Goal: Task Accomplishment & Management: Manage account settings

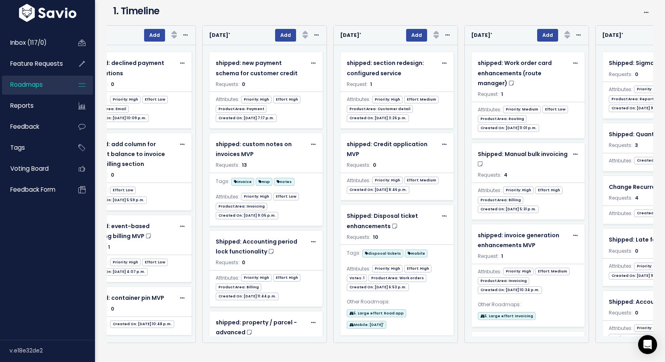
scroll to position [0, 2124]
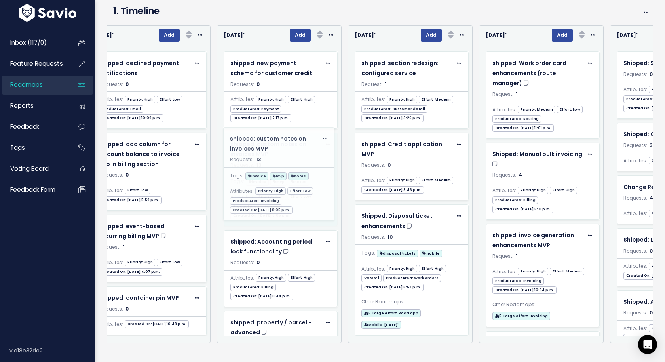
click at [268, 141] on body "Inbox (117/0) Feature Requests Roadmaps" at bounding box center [332, 164] width 665 height 395
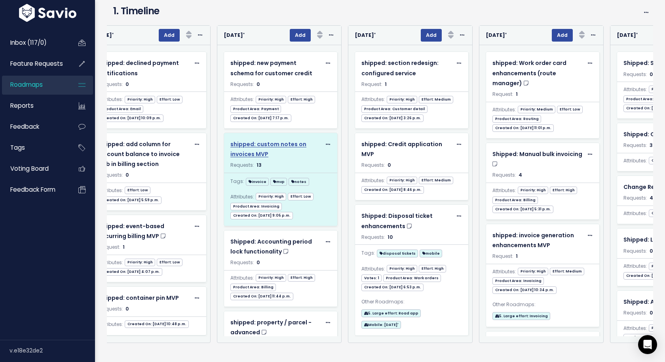
click at [254, 145] on span "shipped: custom notes on invoices MVP" at bounding box center [268, 149] width 76 height 18
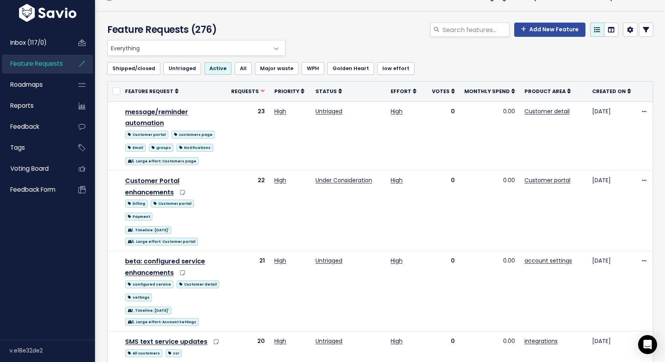
scroll to position [28, 0]
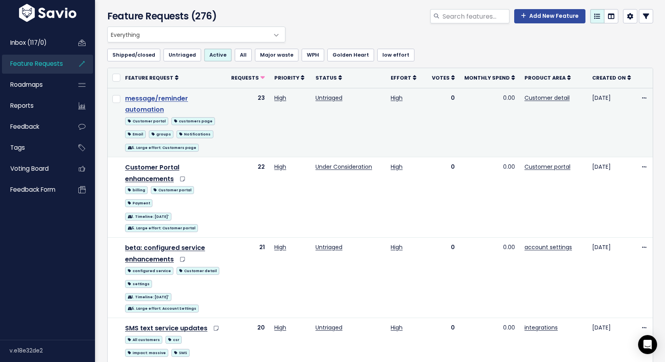
click at [188, 99] on link "message/reminder automation" at bounding box center [156, 104] width 63 height 21
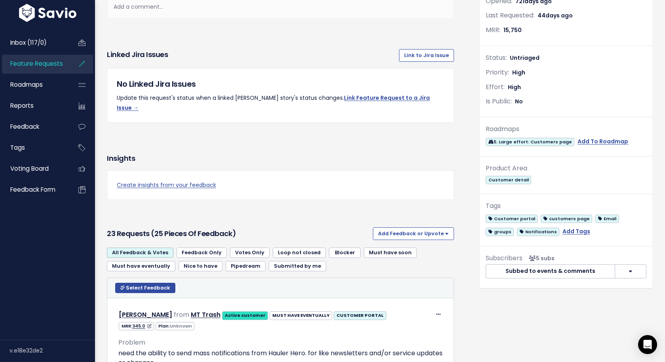
scroll to position [145, 0]
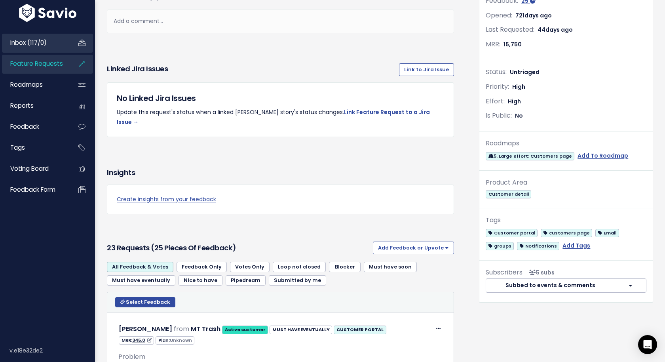
click at [33, 48] on link "Inbox (117/0)" at bounding box center [34, 43] width 64 height 18
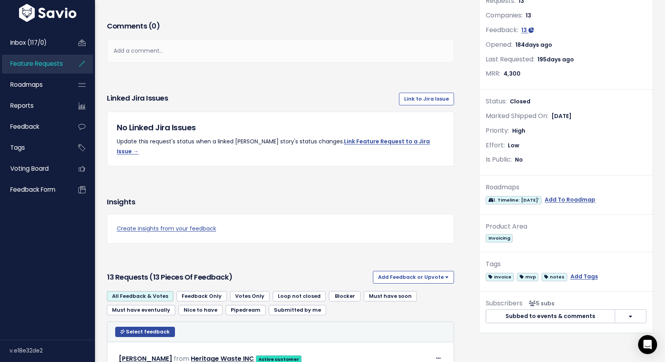
scroll to position [120, 0]
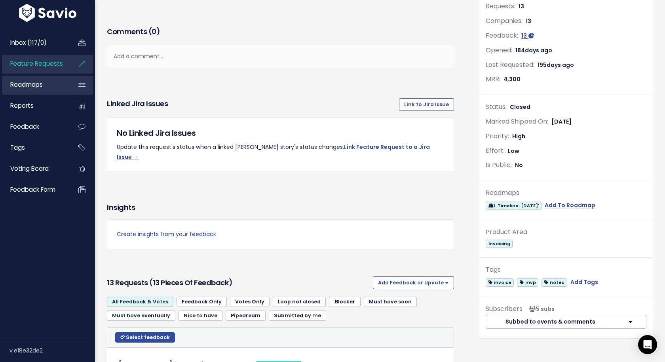
click at [44, 78] on link "Roadmaps" at bounding box center [34, 85] width 64 height 18
click at [50, 85] on link "Roadmaps" at bounding box center [34, 85] width 64 height 18
click at [50, 89] on link "Roadmaps" at bounding box center [34, 85] width 64 height 18
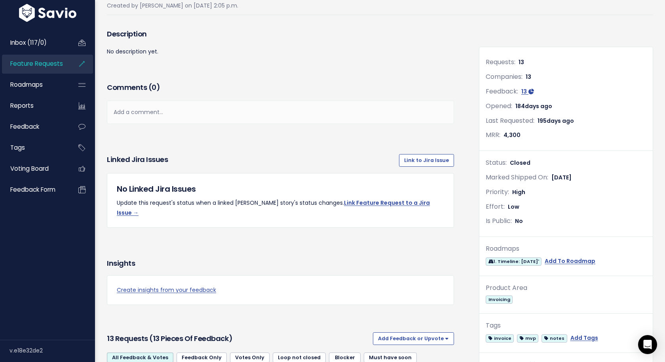
scroll to position [26, 0]
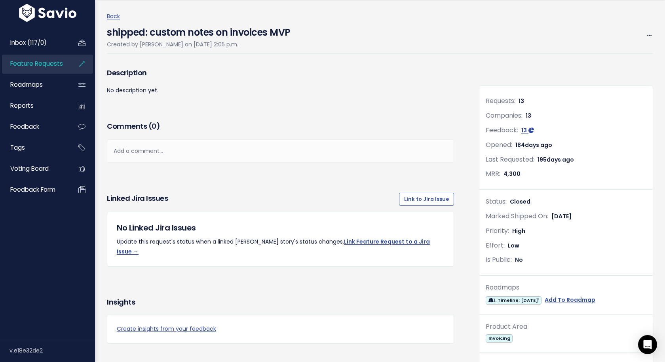
click at [63, 61] on link "Feature Requests" at bounding box center [34, 64] width 64 height 18
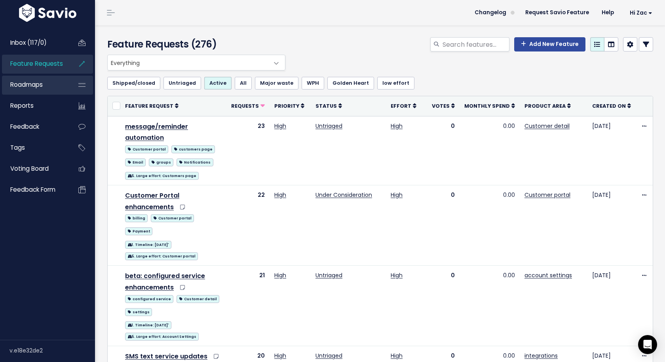
click at [38, 82] on span "Roadmaps" at bounding box center [26, 84] width 32 height 8
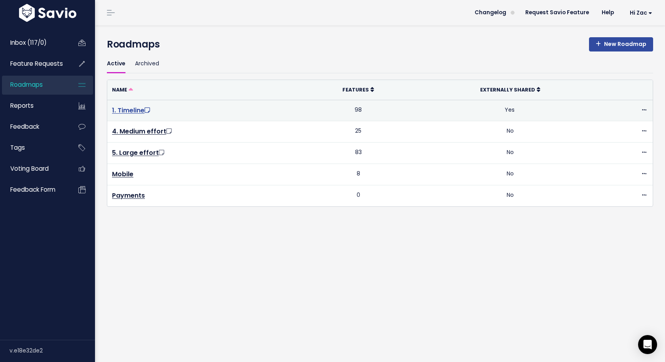
click at [133, 108] on link "1. Timeline" at bounding box center [132, 110] width 40 height 9
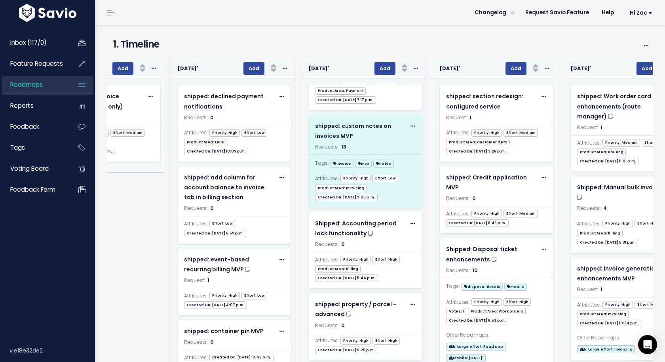
scroll to position [51, 0]
click at [340, 125] on span "shipped: custom notes on invoices MVP" at bounding box center [353, 132] width 76 height 18
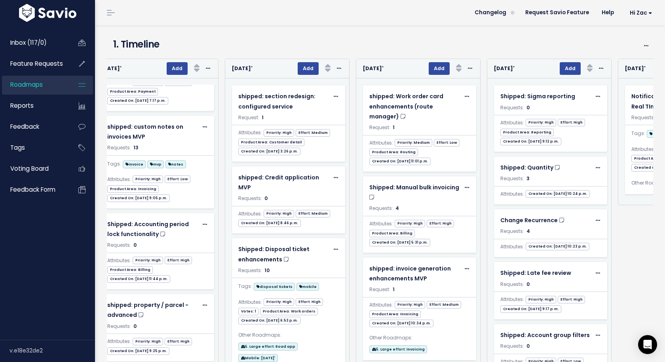
scroll to position [0, 2247]
click at [51, 85] on link "Roadmaps" at bounding box center [34, 85] width 64 height 18
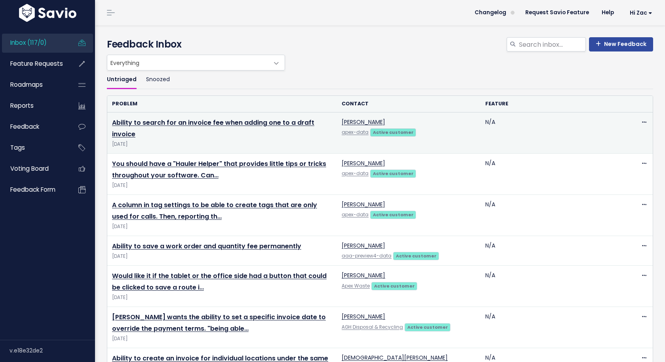
click at [259, 114] on td "Ability to search for an invoice fee when adding one to a draft invoice [DATE]" at bounding box center [222, 132] width 230 height 41
click at [259, 118] on link "Ability to search for an invoice fee when adding one to a draft invoice" at bounding box center [213, 128] width 202 height 21
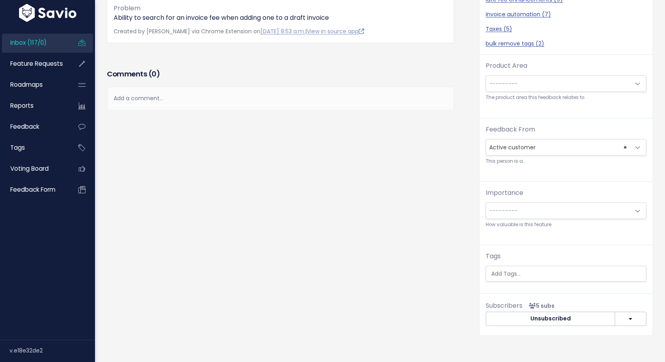
scroll to position [173, 0]
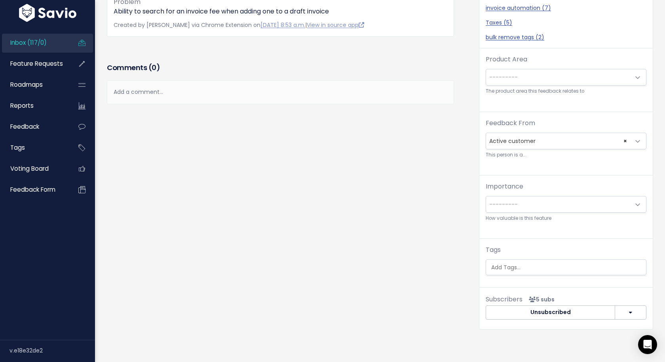
click at [502, 207] on span "---------" at bounding box center [558, 204] width 144 height 16
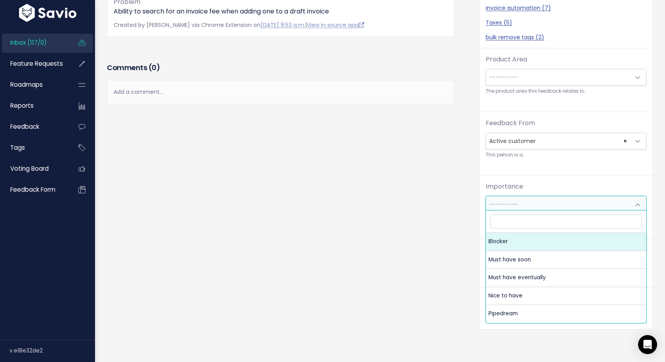
click at [496, 187] on label "Importance" at bounding box center [505, 187] width 38 height 10
click at [486, 196] on select "--------- Blocker Must have soon Must have eventually [GEOGRAPHIC_DATA] to have…" at bounding box center [485, 196] width 0 height 0
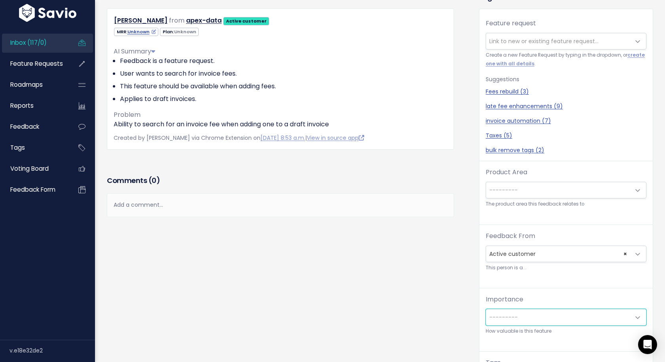
scroll to position [84, 0]
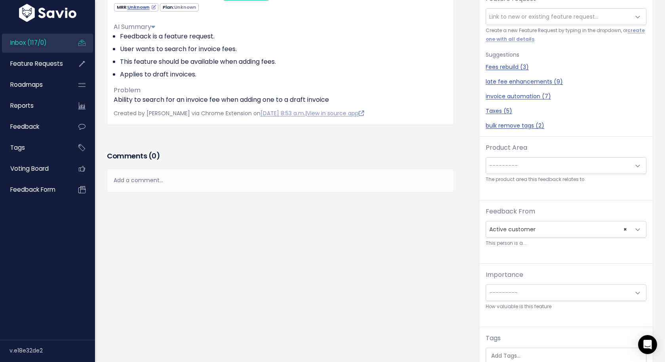
click at [509, 236] on div "Feedback From --------- Active customer Churned customer Internal user Lost dea…" at bounding box center [566, 227] width 161 height 41
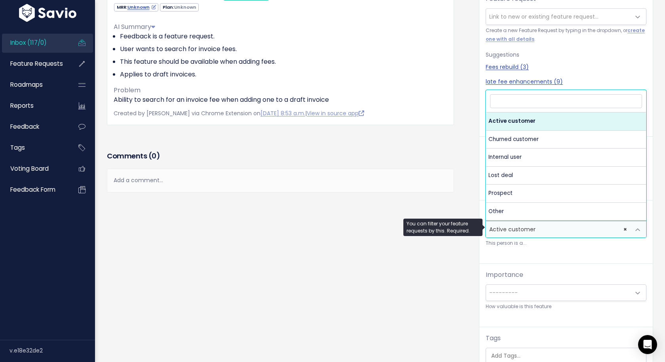
click at [540, 226] on span "× Active customer" at bounding box center [558, 229] width 144 height 16
click at [535, 248] on div "Feedback From --------- Active customer Churned customer Internal user Lost dea…" at bounding box center [565, 235] width 173 height 57
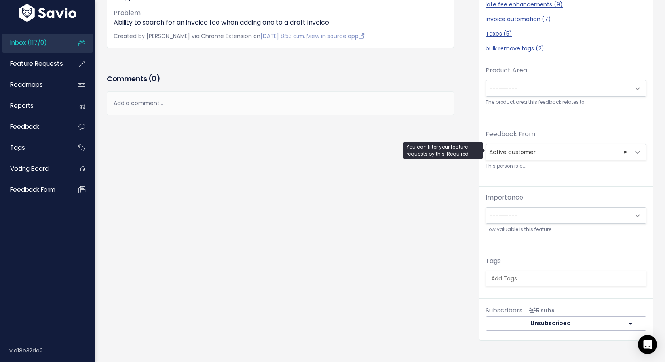
scroll to position [1, 0]
click at [511, 85] on span "---------" at bounding box center [503, 88] width 29 height 8
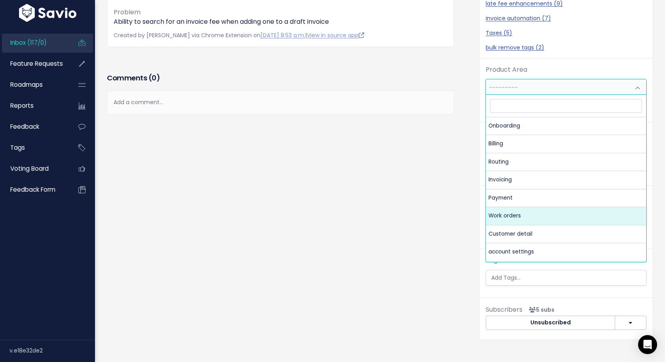
click at [423, 210] on div "Feedback Brittany Morrow from apex-data Active customer" at bounding box center [287, 120] width 372 height 462
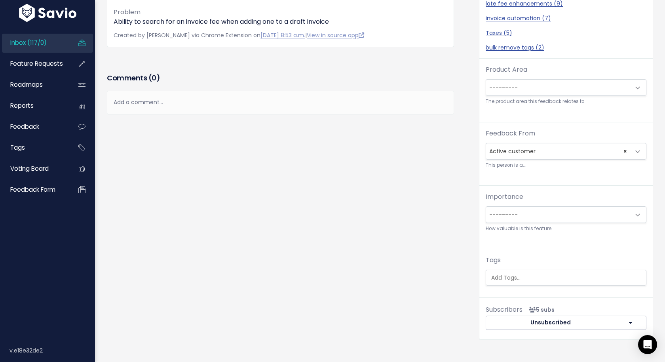
scroll to position [187, 0]
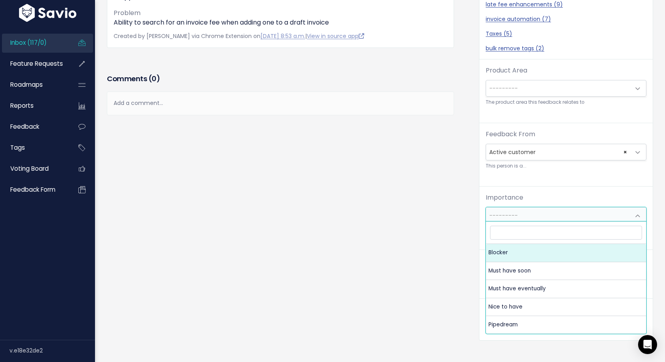
click at [519, 218] on span "---------" at bounding box center [558, 215] width 144 height 16
click at [449, 249] on div "Feedback Brittany Morrow from apex-data Active customer" at bounding box center [287, 121] width 372 height 462
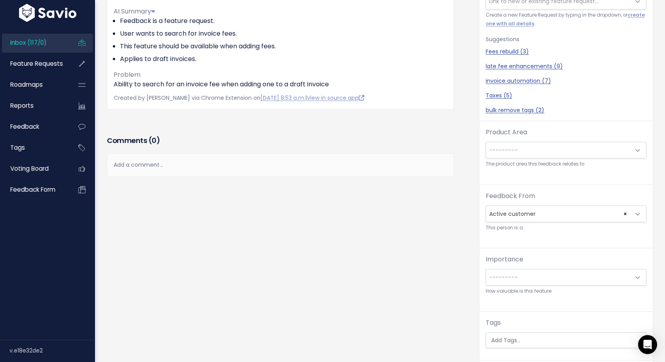
scroll to position [0, 0]
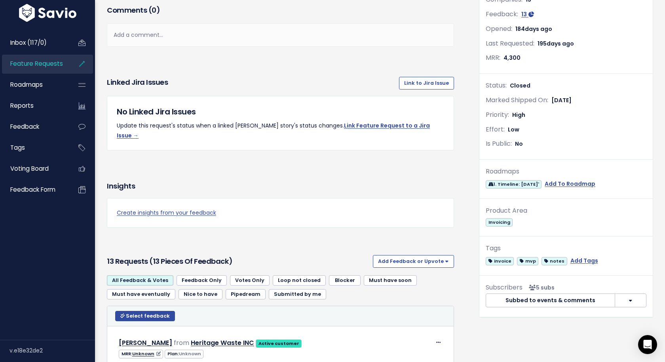
scroll to position [140, 0]
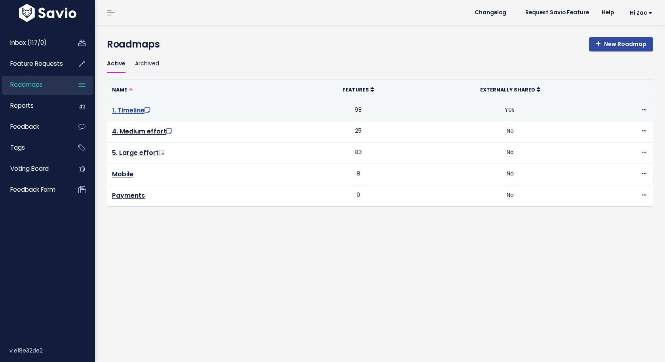
click at [131, 106] on link "1. Timeline" at bounding box center [132, 110] width 40 height 9
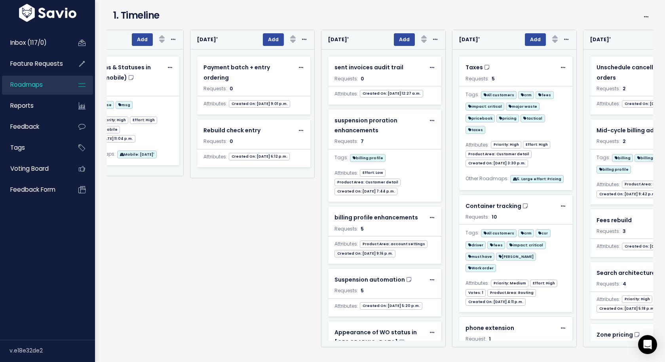
scroll to position [0, 2825]
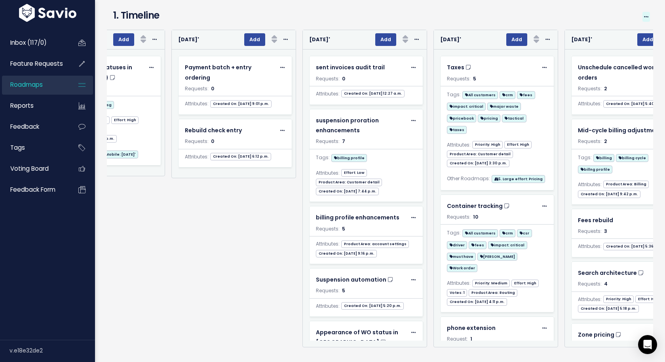
click at [644, 18] on icon at bounding box center [646, 17] width 4 height 5
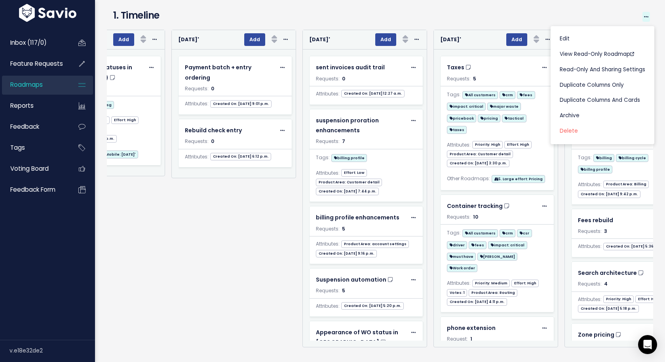
click at [644, 18] on icon at bounding box center [646, 17] width 4 height 5
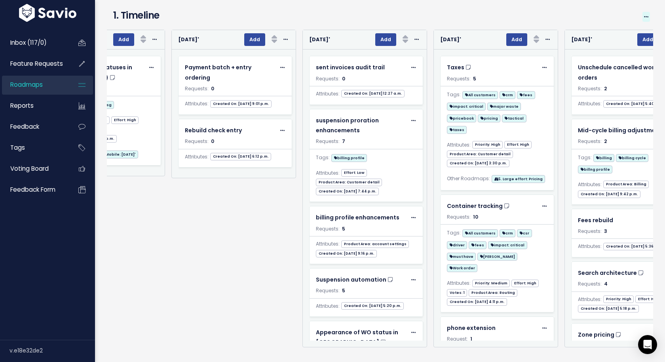
click at [644, 18] on icon at bounding box center [646, 17] width 4 height 5
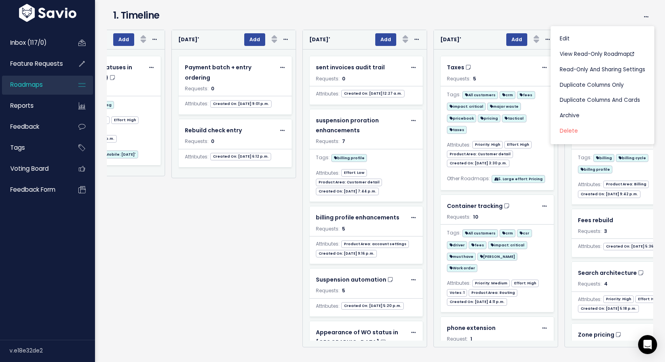
click at [578, 12] on h4 "1. Timeline" at bounding box center [360, 15] width 494 height 14
